Goal: Communication & Community: Answer question/provide support

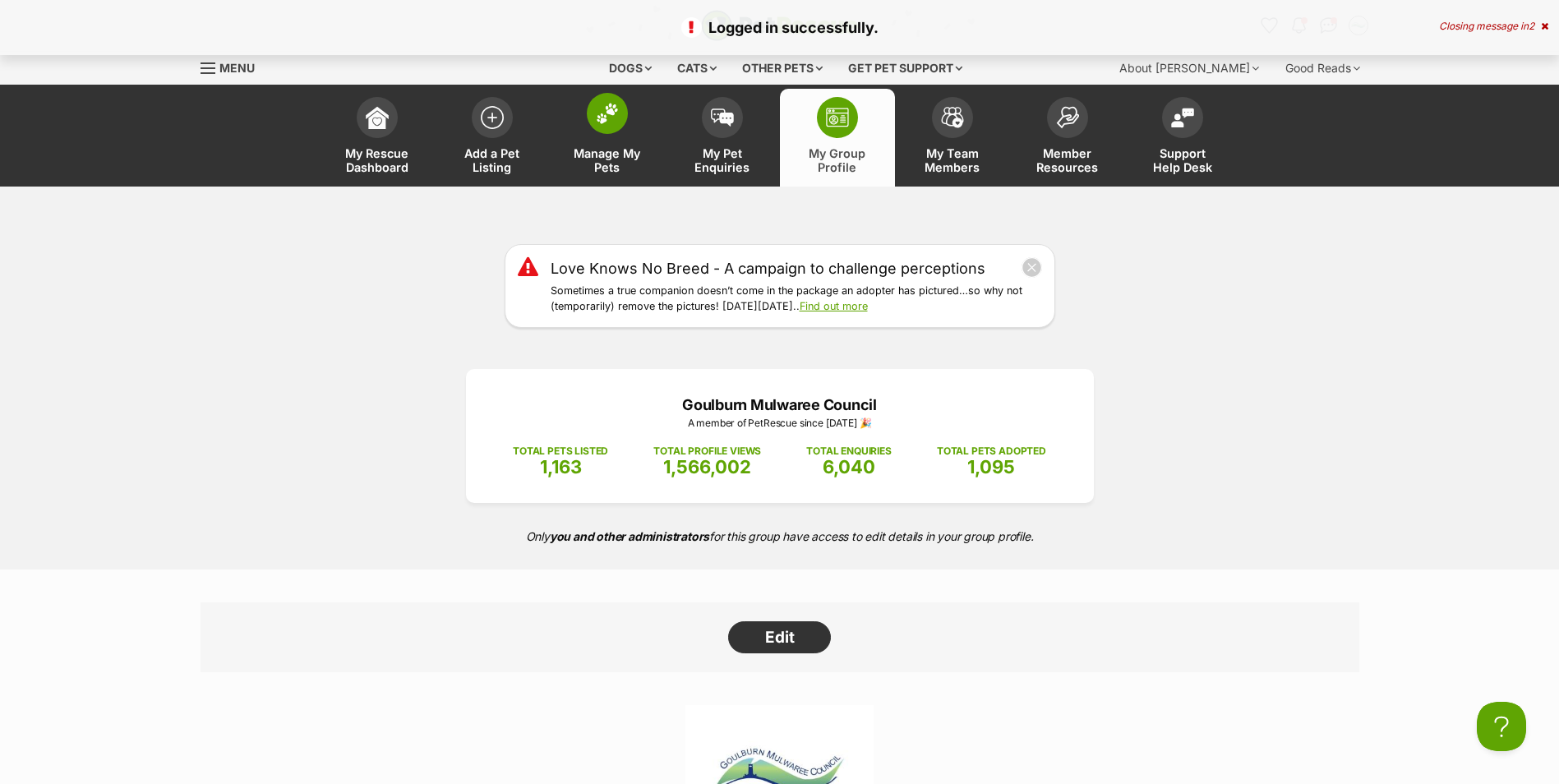
click at [613, 109] on img at bounding box center [607, 113] width 23 height 22
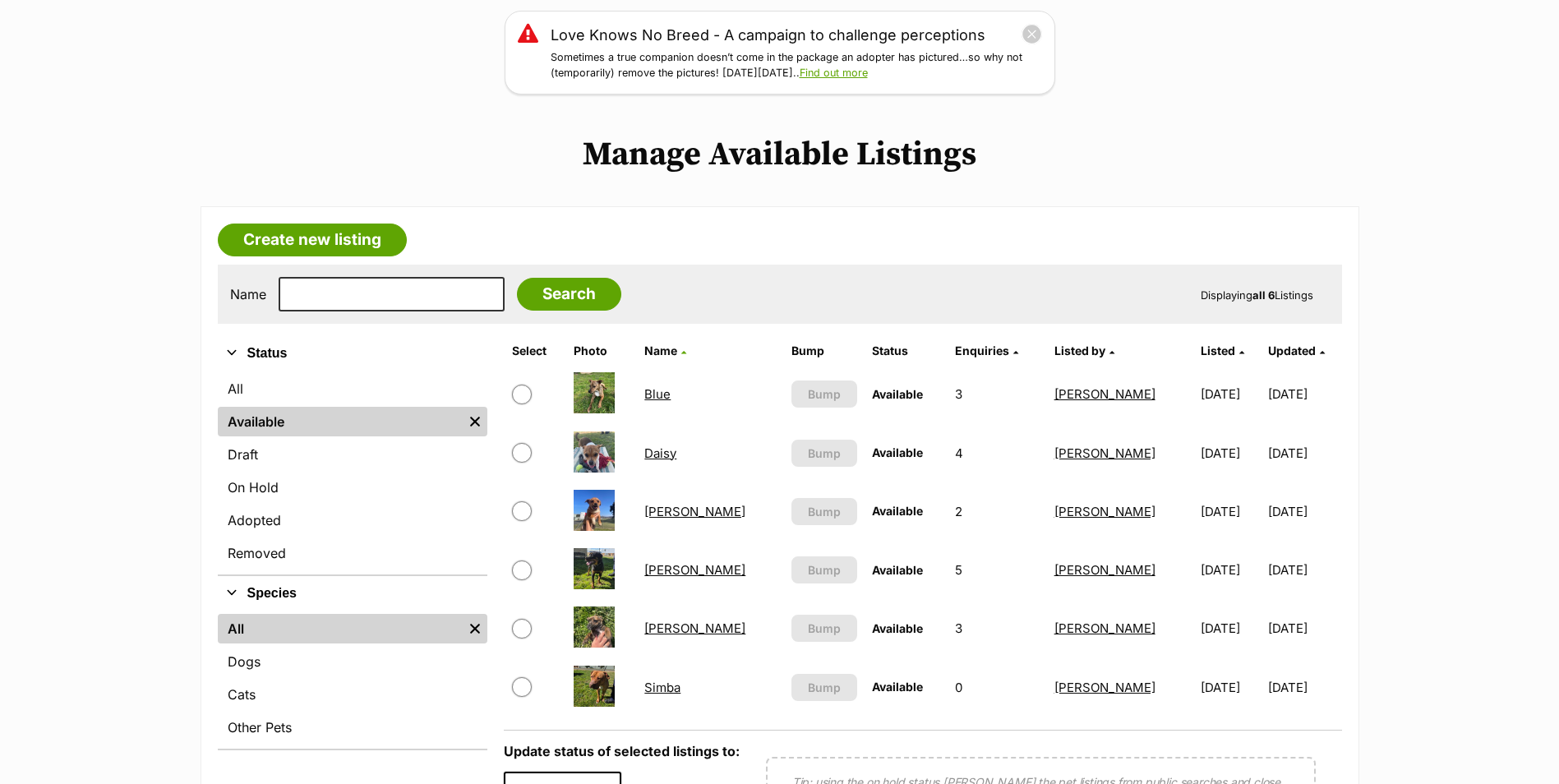
scroll to position [246, 0]
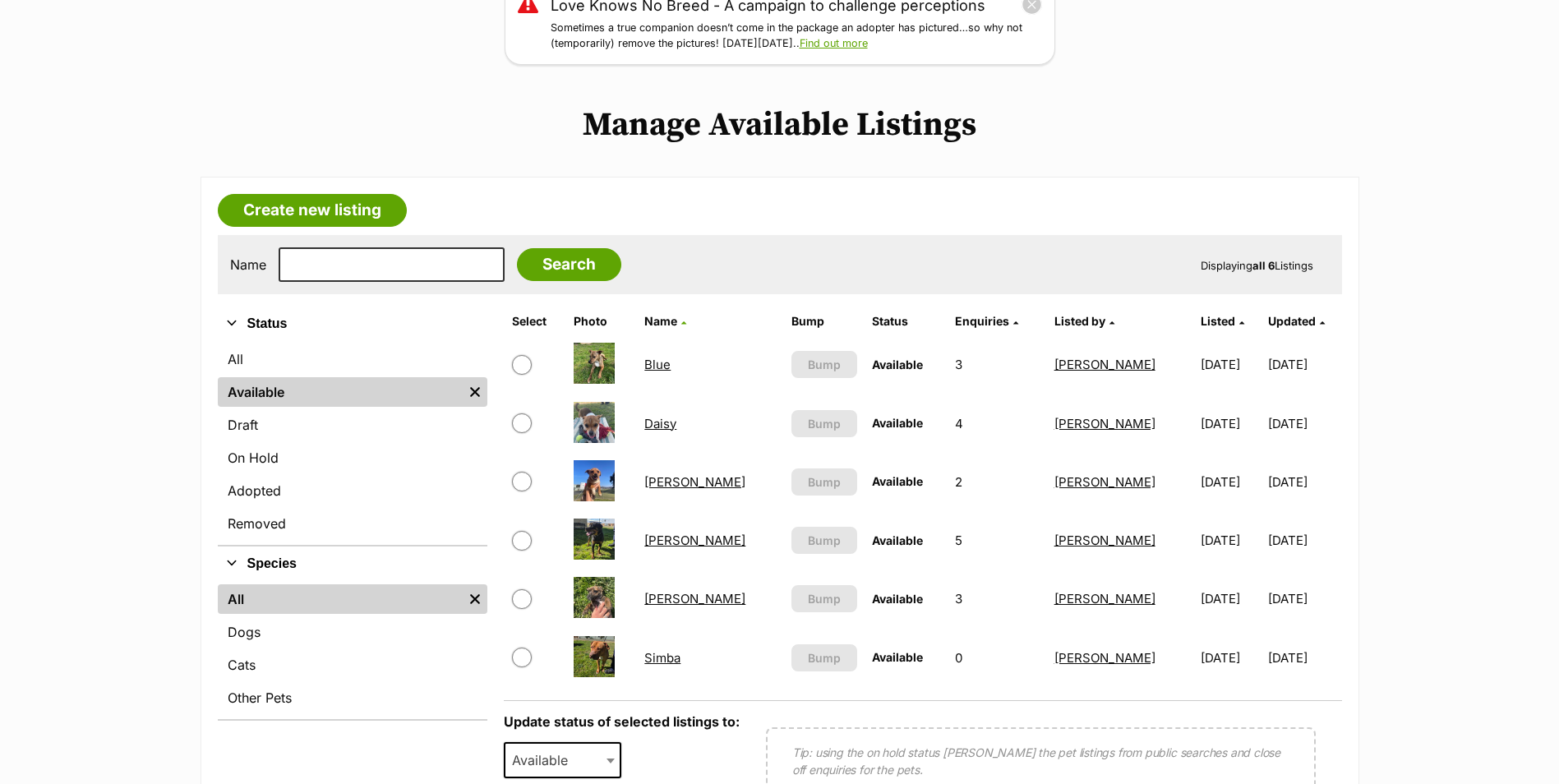
click at [672, 421] on link "Daisy" at bounding box center [660, 423] width 32 height 16
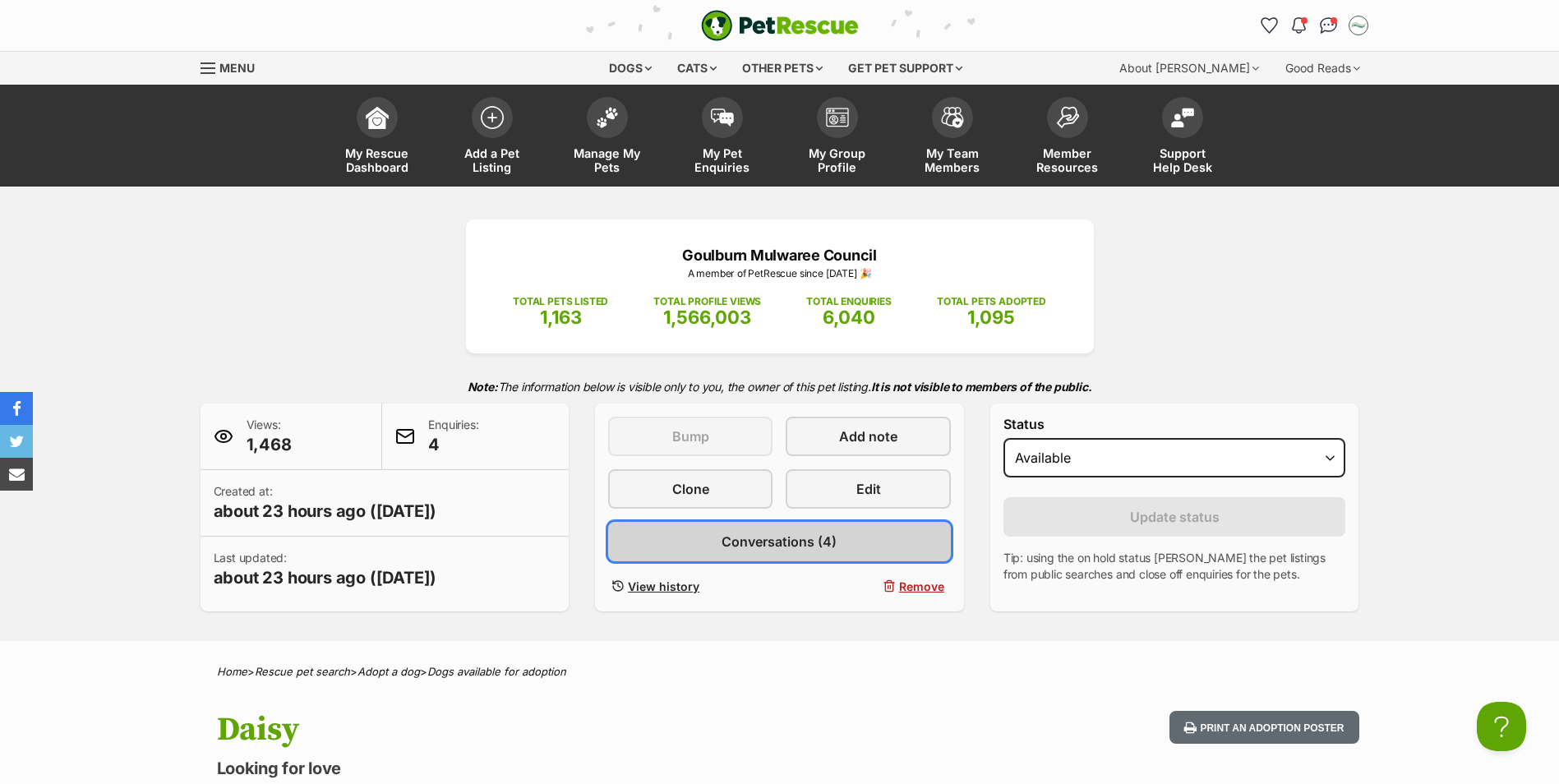
click at [782, 537] on span "Conversations (4)" at bounding box center [780, 542] width 115 height 20
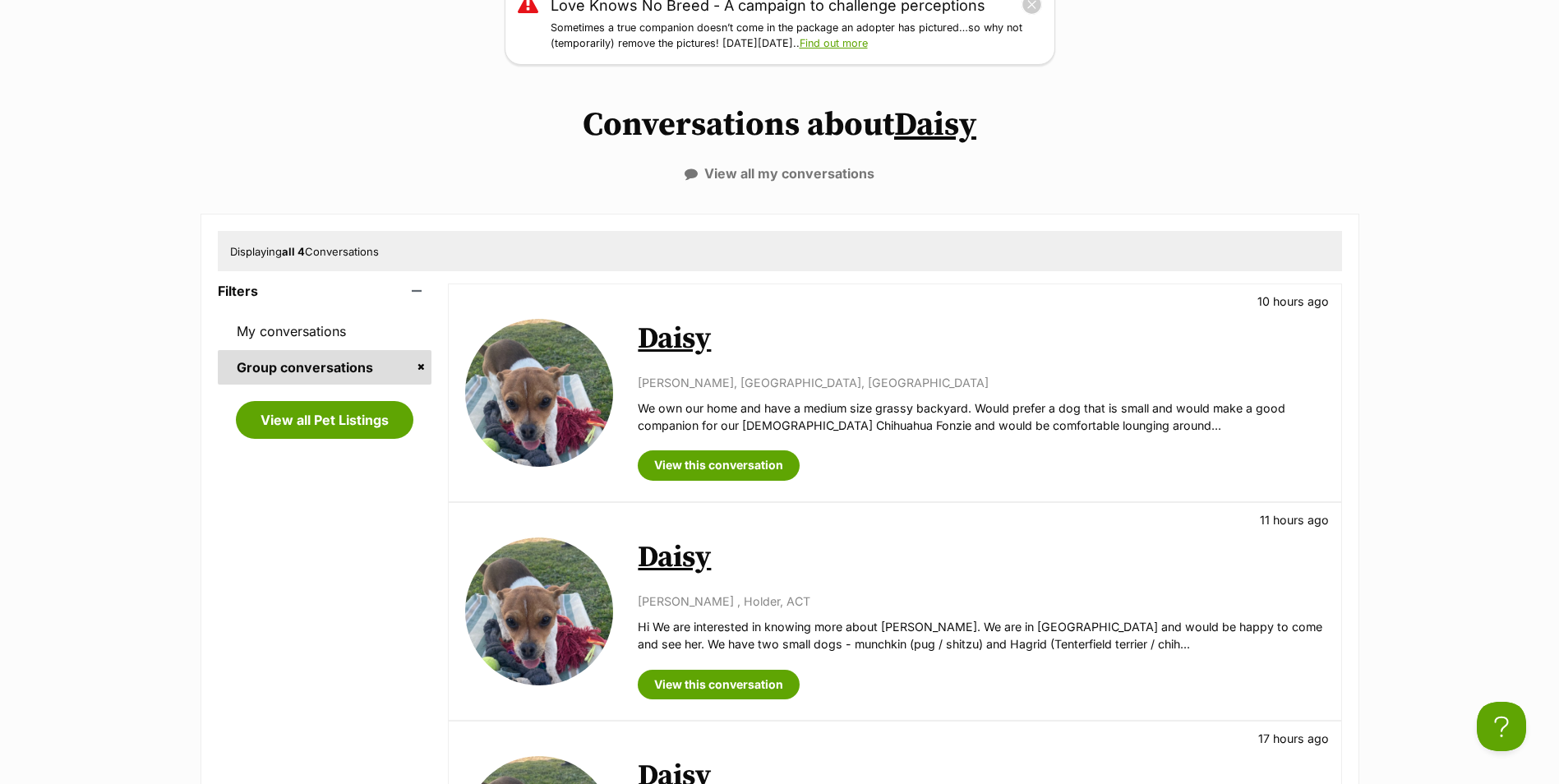
scroll to position [164, 0]
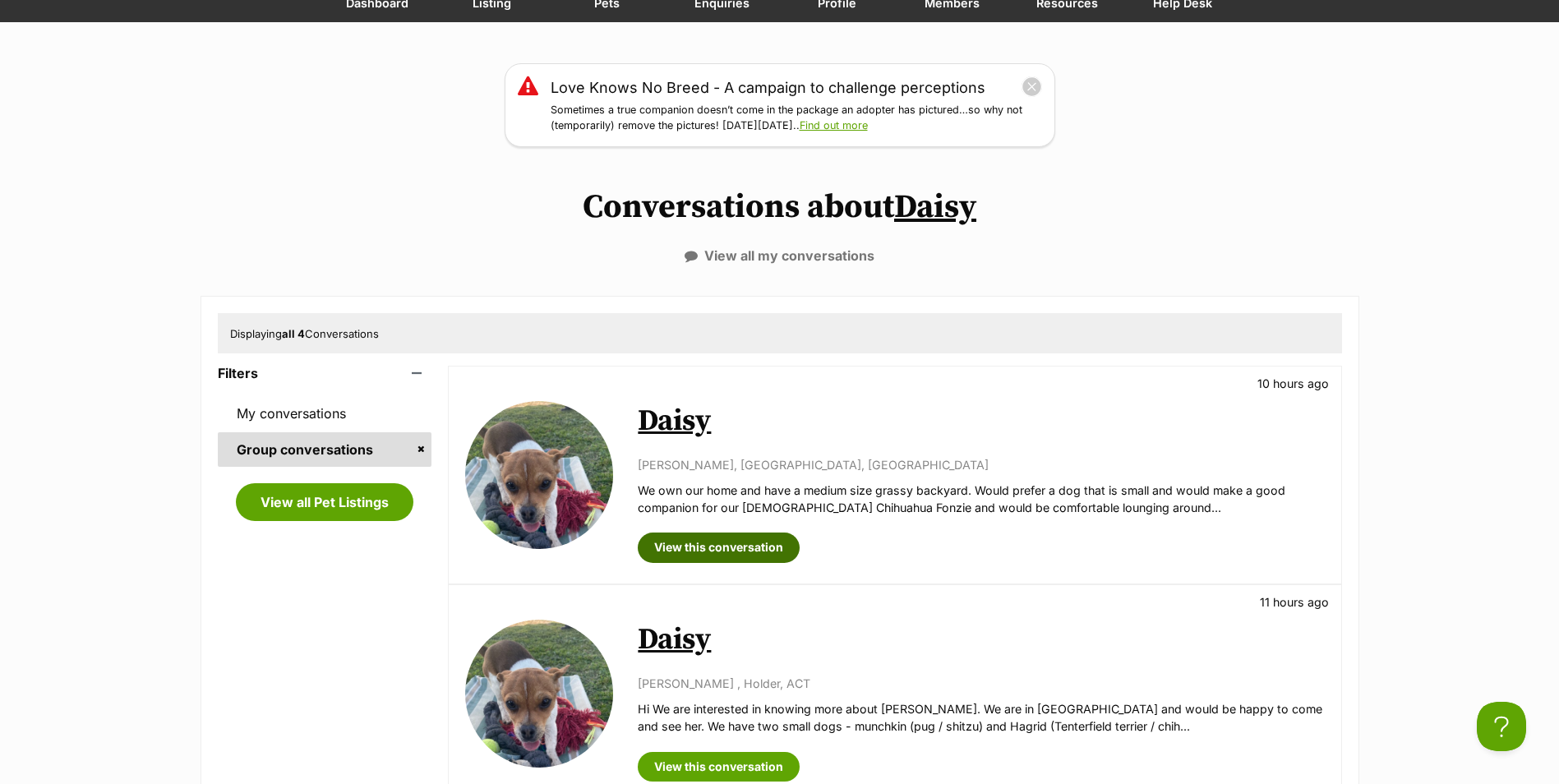
click at [717, 542] on link "View this conversation" at bounding box center [719, 546] width 162 height 29
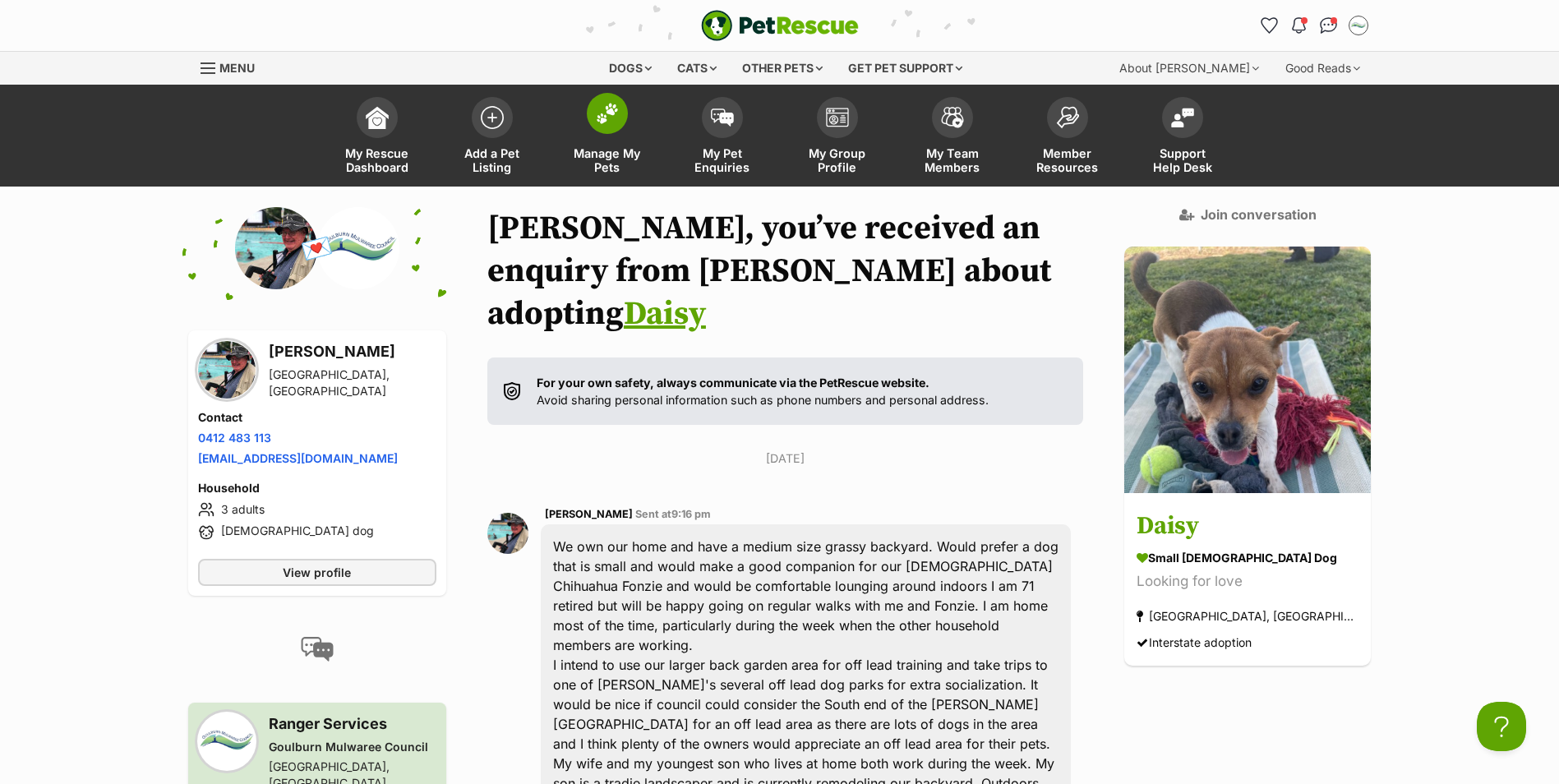
click at [604, 135] on link "Manage My Pets" at bounding box center [607, 138] width 115 height 98
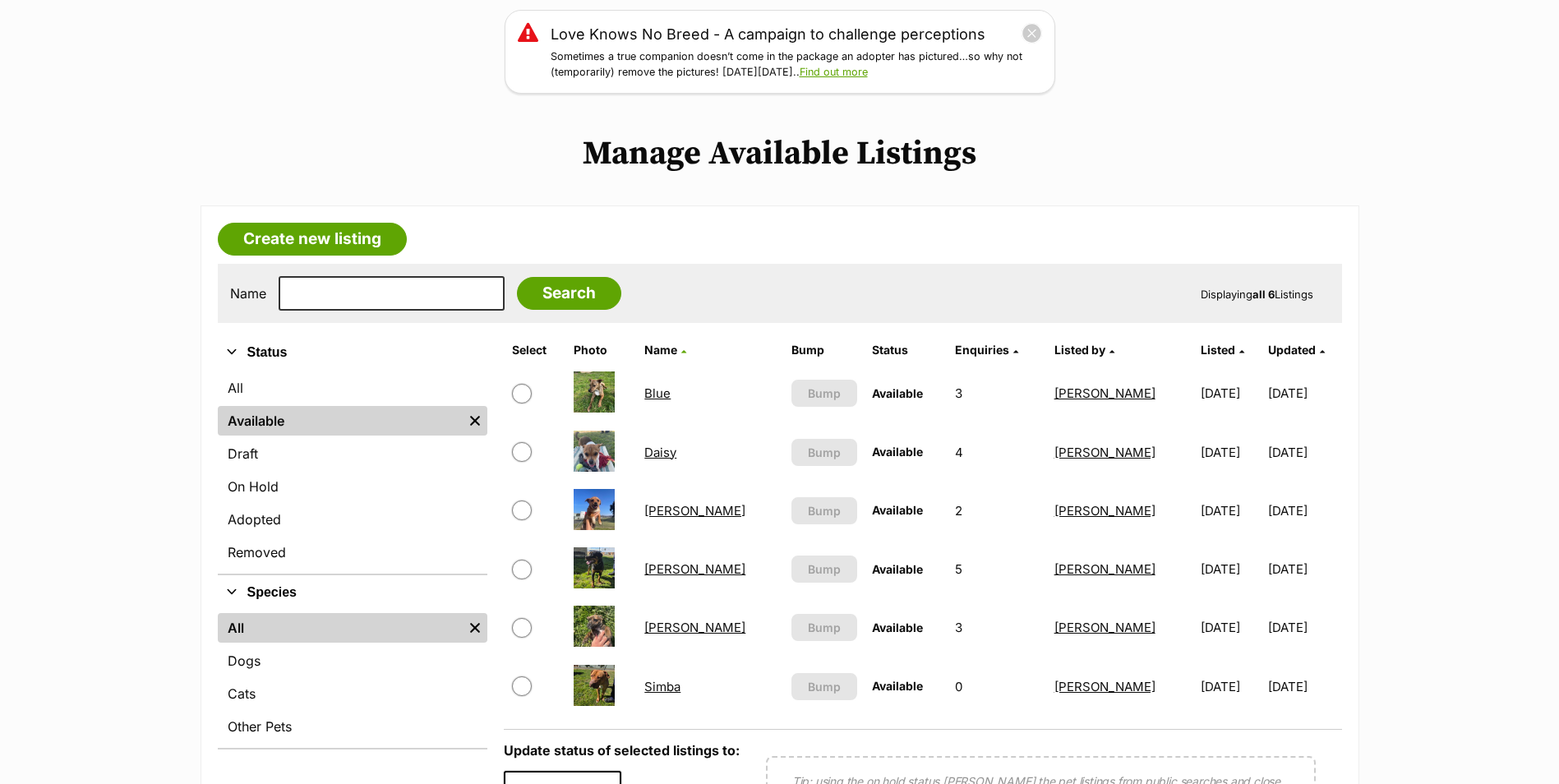
scroll to position [246, 0]
